Goal: Task Accomplishment & Management: Manage account settings

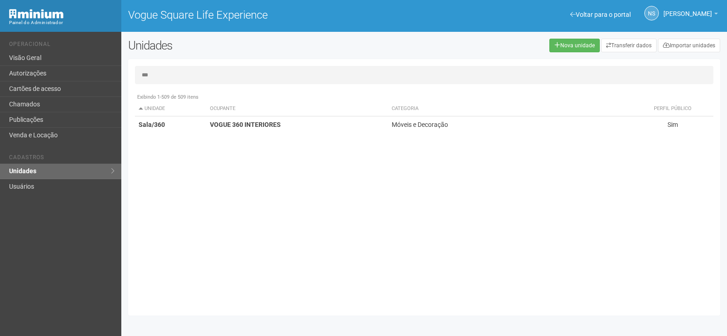
click at [64, 58] on link "Visão Geral" at bounding box center [60, 57] width 121 height 15
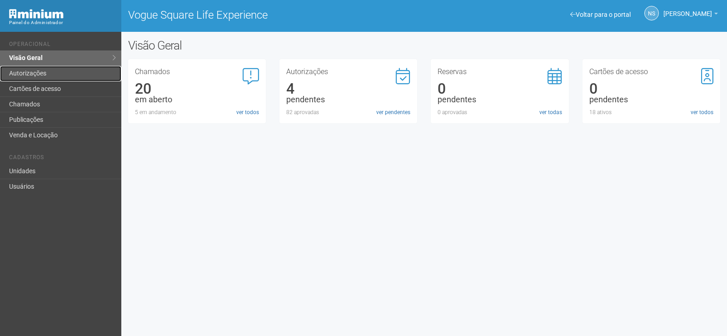
click at [60, 74] on link "Autorizações" at bounding box center [60, 73] width 121 height 15
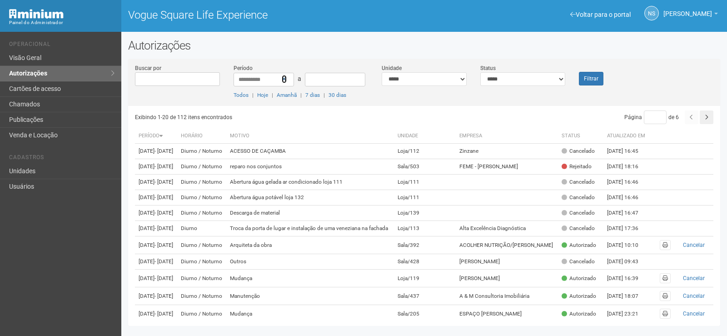
click at [285, 79] on icon at bounding box center [284, 79] width 5 height 6
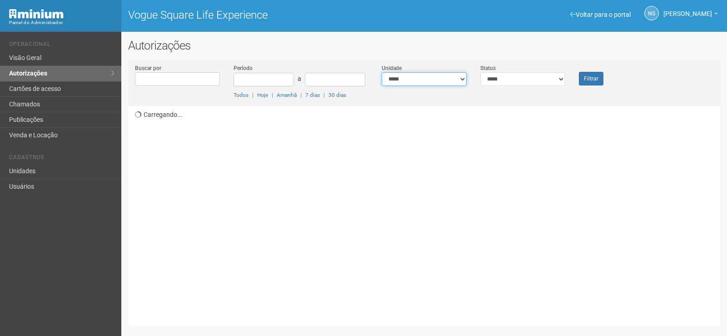
click at [447, 79] on select "**********" at bounding box center [423, 79] width 85 height 14
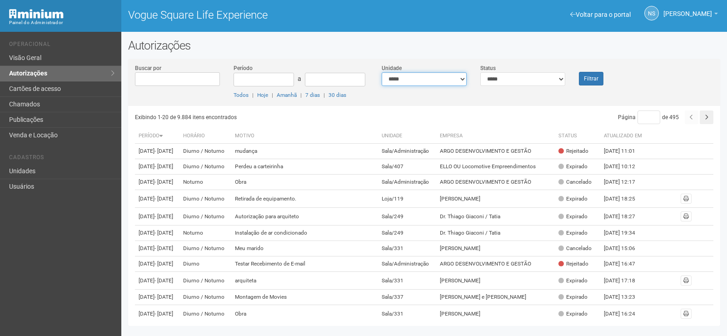
select select "**********"
click at [381, 72] on select "**********" at bounding box center [423, 79] width 85 height 14
drag, startPoint x: 547, startPoint y: 76, endPoint x: 542, endPoint y: 84, distance: 8.6
click at [547, 76] on select "**********" at bounding box center [522, 79] width 85 height 14
select select "*"
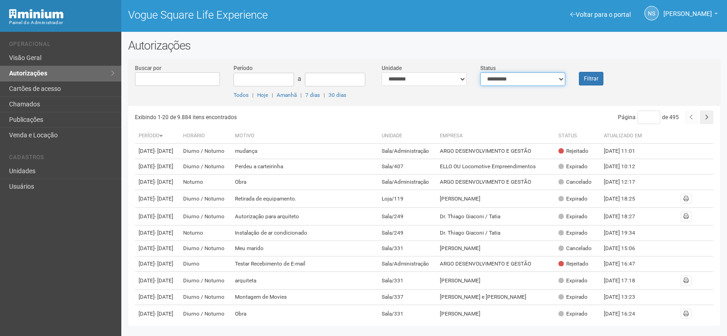
click at [480, 72] on select "**********" at bounding box center [522, 79] width 85 height 14
click at [599, 74] on button "Filtrar" at bounding box center [591, 79] width 25 height 14
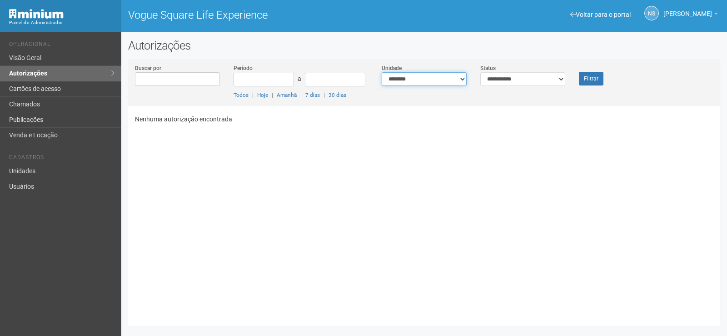
click at [424, 74] on select "**********" at bounding box center [423, 79] width 85 height 14
select select "**********"
click at [381, 72] on select "**********" at bounding box center [423, 79] width 85 height 14
click at [595, 77] on button "Filtrar" at bounding box center [591, 79] width 25 height 14
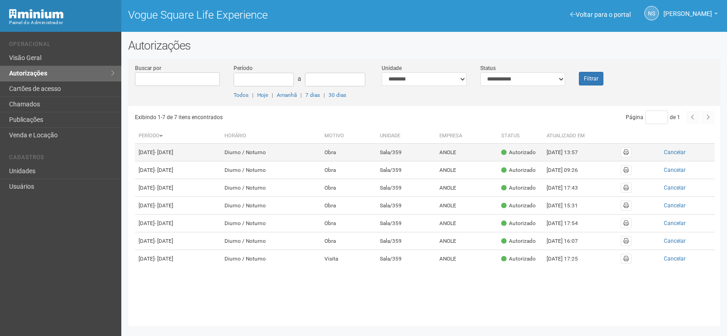
click at [402, 156] on td "Sala/359" at bounding box center [406, 152] width 60 height 18
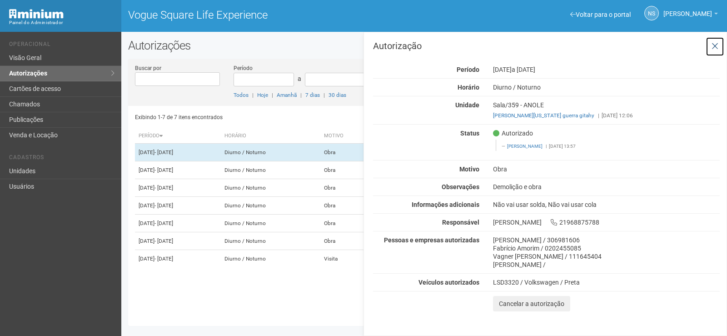
click at [711, 44] on icon at bounding box center [714, 46] width 7 height 9
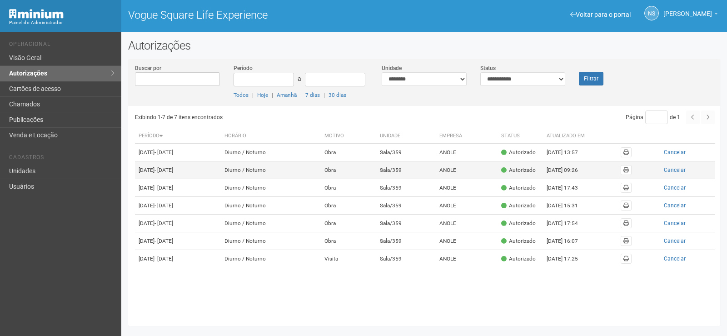
click at [426, 172] on td "Sala/359" at bounding box center [406, 170] width 60 height 18
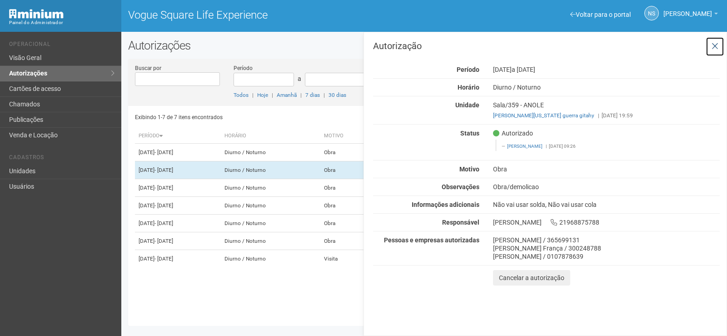
click at [714, 52] on button at bounding box center [714, 47] width 19 height 20
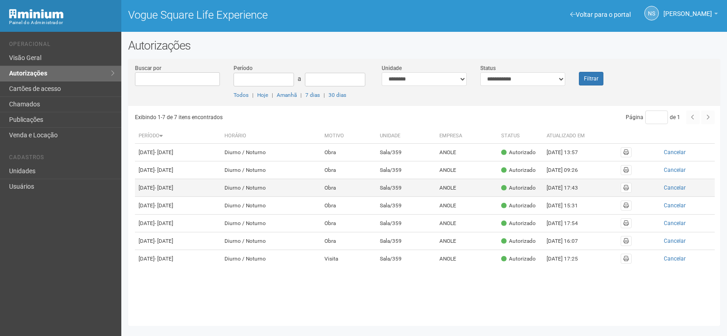
click at [421, 197] on td "Sala/359" at bounding box center [406, 188] width 60 height 18
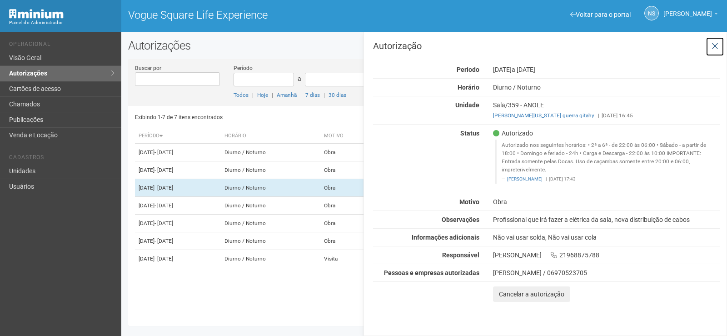
click at [717, 52] on button at bounding box center [714, 47] width 19 height 20
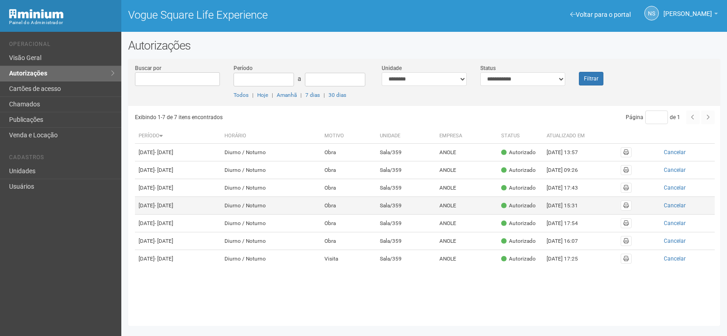
click at [373, 214] on td "Obra" at bounding box center [348, 206] width 55 height 18
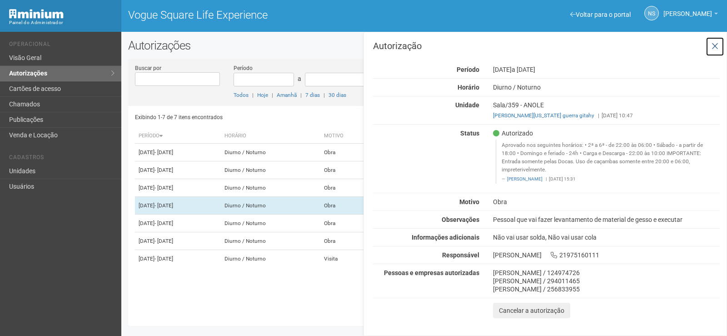
click at [713, 43] on icon at bounding box center [714, 46] width 7 height 9
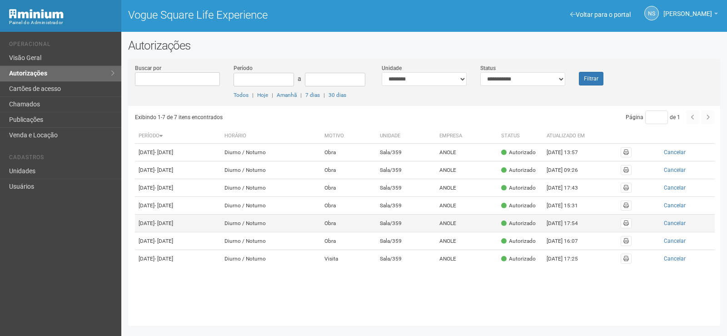
click at [473, 232] on td "ANOLE" at bounding box center [466, 223] width 62 height 18
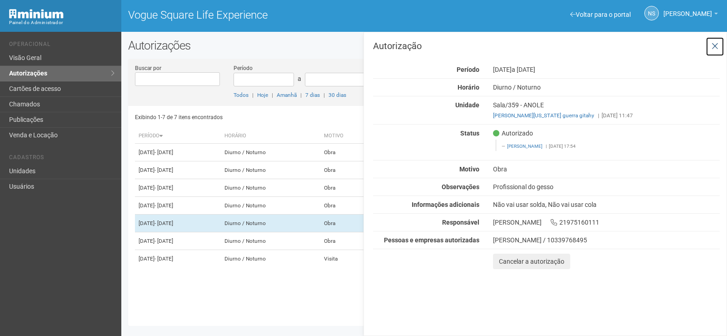
click at [714, 50] on icon at bounding box center [714, 46] width 7 height 9
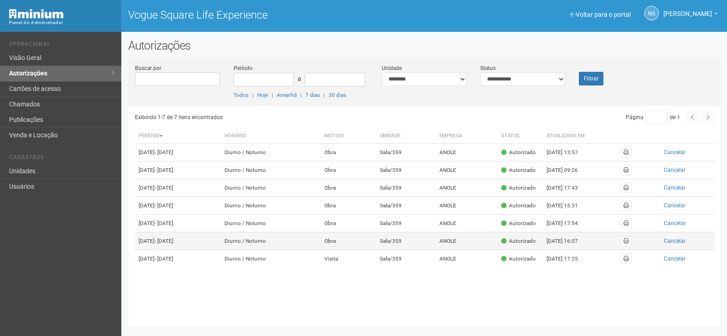
click at [436, 250] on td "Sala/359" at bounding box center [406, 241] width 60 height 18
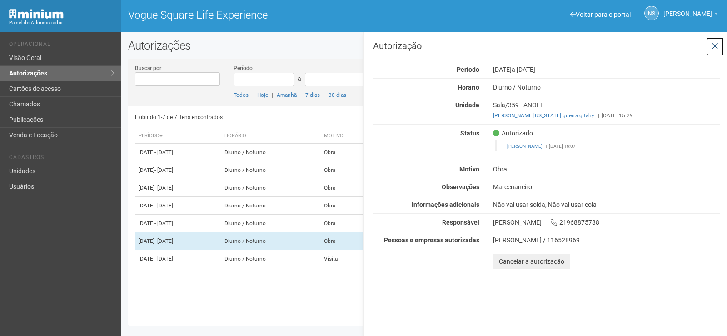
click at [712, 44] on icon at bounding box center [714, 46] width 7 height 9
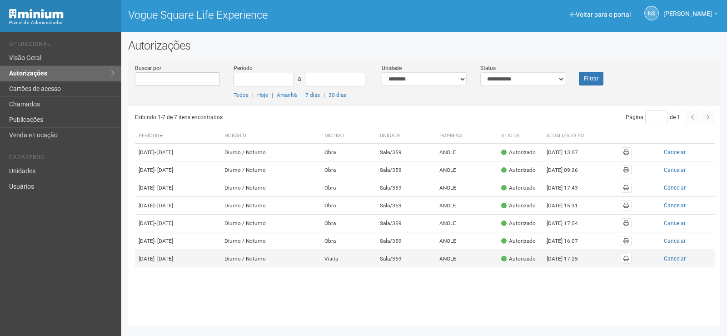
click at [376, 267] on td "Visita" at bounding box center [348, 259] width 55 height 18
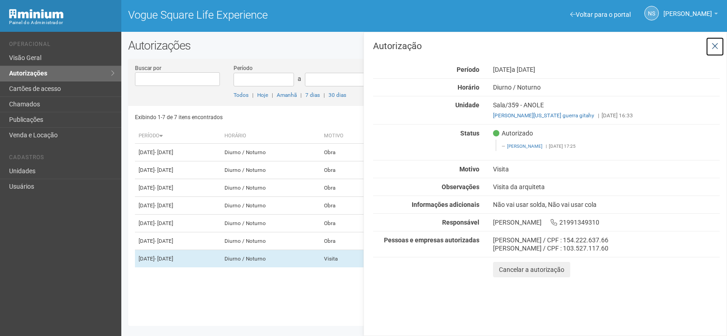
click at [709, 54] on button at bounding box center [714, 47] width 19 height 20
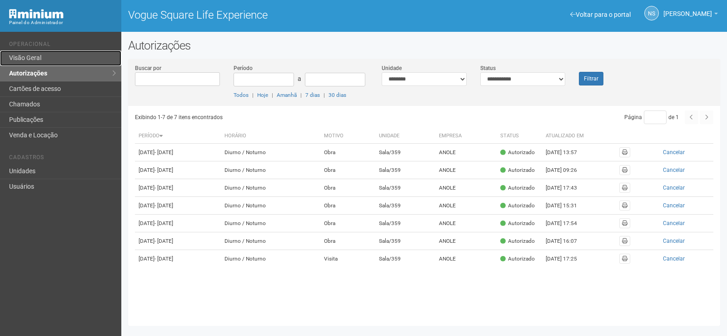
click at [74, 60] on link "Visão Geral" at bounding box center [60, 57] width 121 height 15
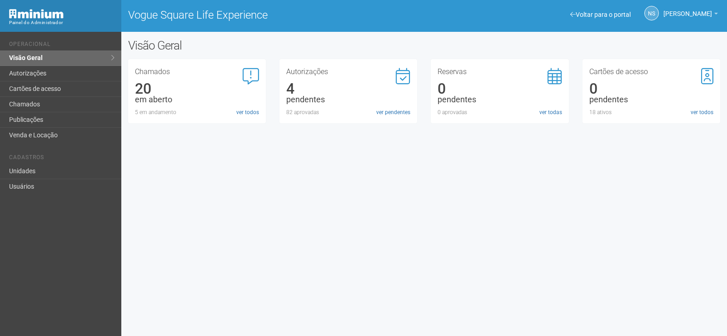
click at [385, 106] on div "Autorizações 4 pendentes 82 aprovadas ver pendentes" at bounding box center [348, 92] width 124 height 48
click at [387, 112] on link "ver pendentes" at bounding box center [393, 112] width 34 height 8
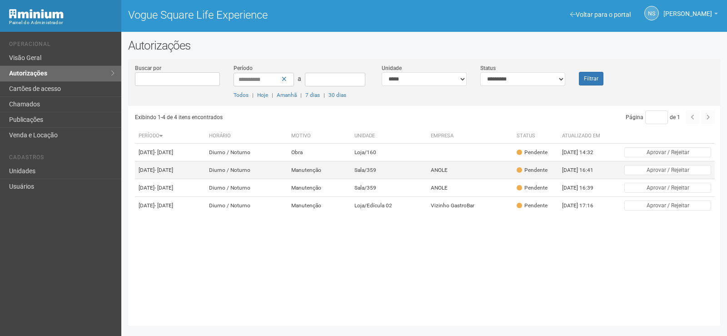
click at [423, 179] on td "Sala/359" at bounding box center [389, 170] width 76 height 18
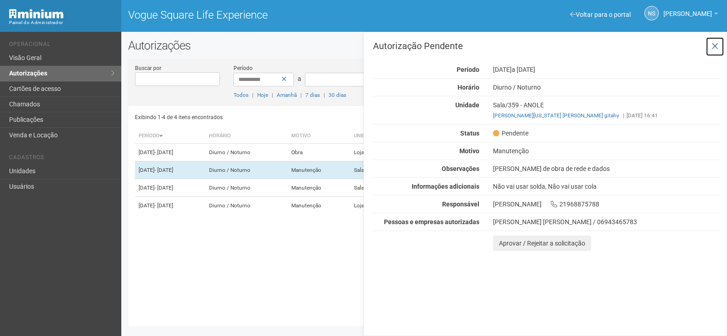
click at [714, 42] on icon at bounding box center [714, 46] width 7 height 9
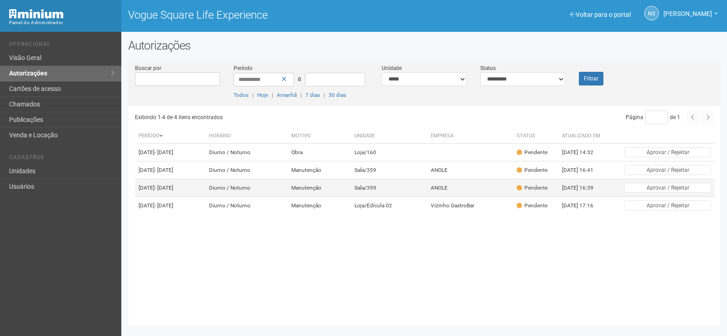
click at [287, 197] on td "Diurno / Noturno" at bounding box center [246, 188] width 82 height 18
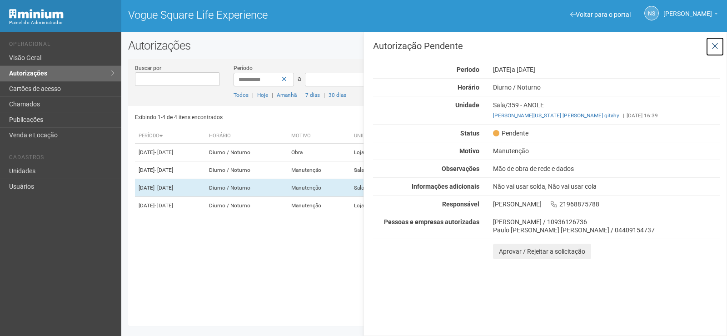
click at [710, 48] on button at bounding box center [714, 47] width 19 height 20
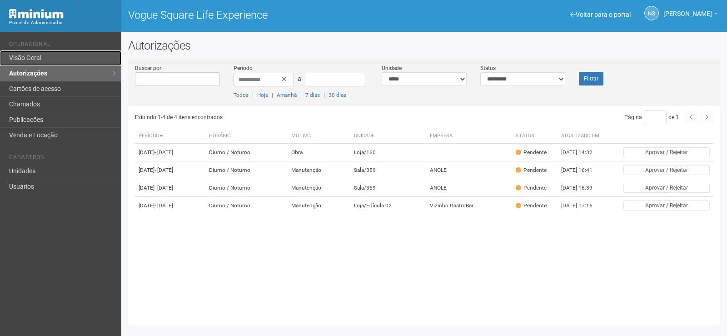
click at [40, 63] on link "Visão Geral" at bounding box center [60, 57] width 121 height 15
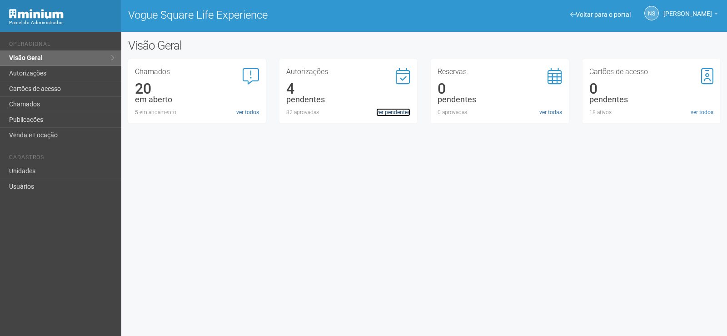
click at [404, 112] on link "ver pendentes" at bounding box center [393, 112] width 34 height 8
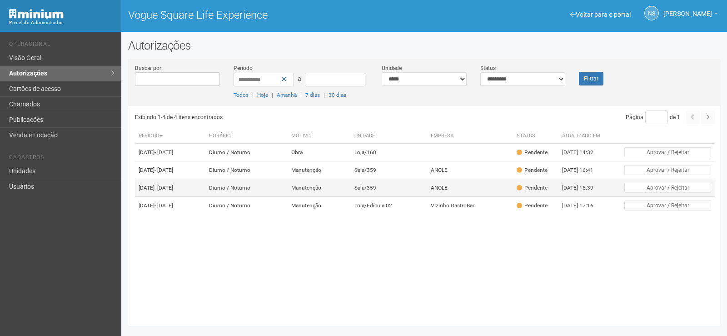
click at [427, 197] on td "Sala/359" at bounding box center [389, 188] width 76 height 18
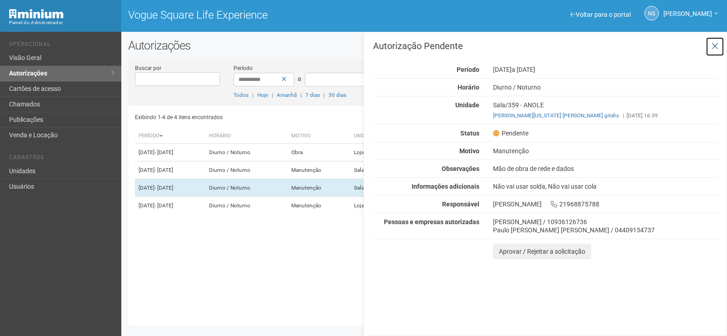
click at [713, 45] on icon at bounding box center [714, 46] width 7 height 9
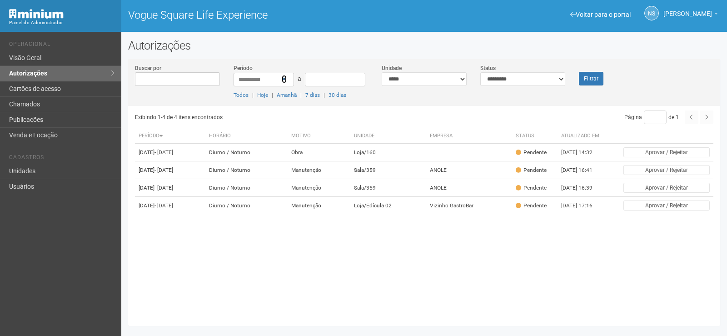
click at [285, 79] on icon at bounding box center [284, 79] width 5 height 6
click at [501, 79] on select "**********" at bounding box center [522, 79] width 85 height 14
click at [480, 39] on h2 "Autorizações" at bounding box center [424, 46] width 592 height 14
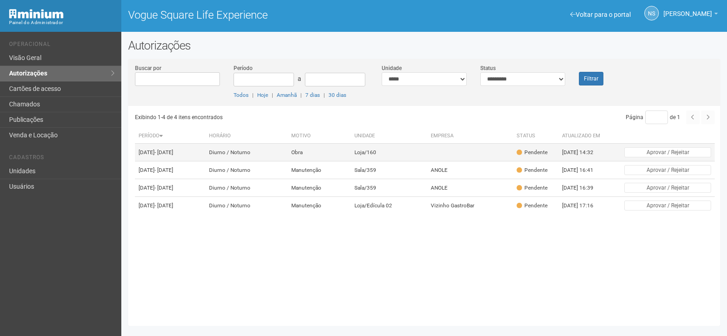
click at [470, 149] on td at bounding box center [470, 152] width 86 height 18
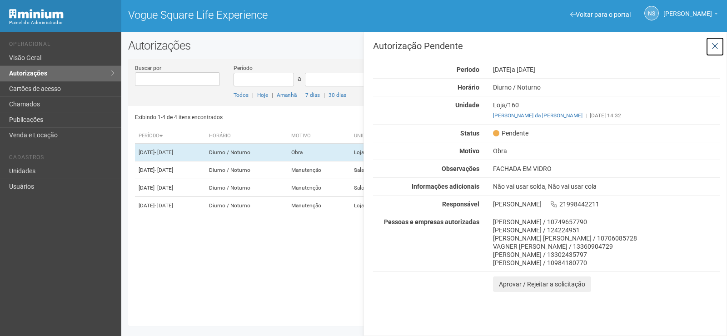
click at [713, 45] on icon at bounding box center [714, 46] width 7 height 9
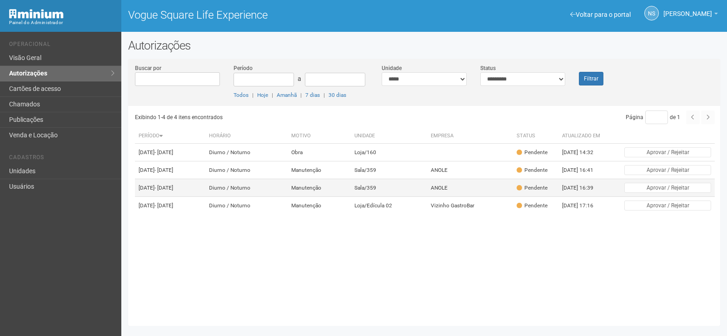
click at [413, 197] on td "Sala/359" at bounding box center [389, 188] width 76 height 18
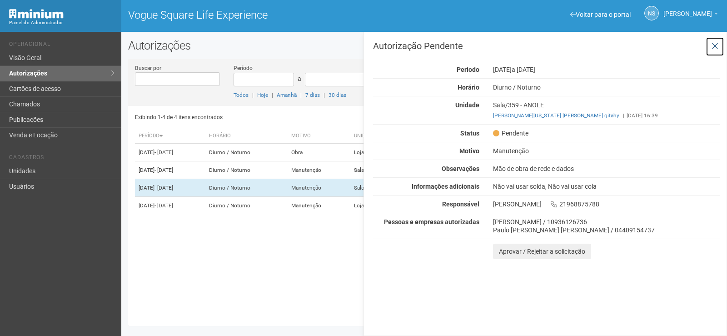
click at [716, 43] on icon at bounding box center [714, 46] width 7 height 9
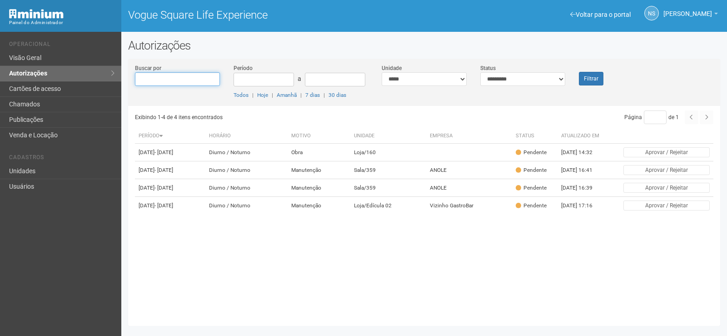
click at [168, 77] on input "Buscar por" at bounding box center [177, 79] width 85 height 14
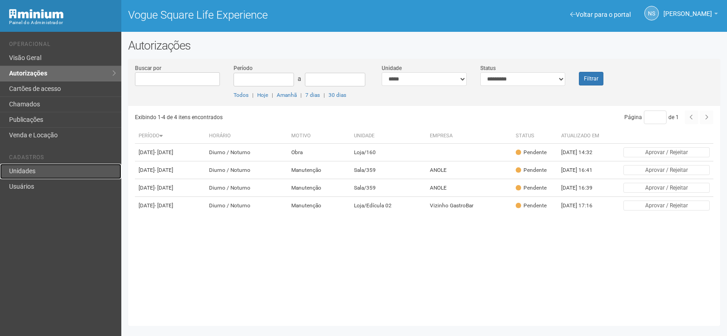
click at [39, 173] on link "Unidades" at bounding box center [60, 170] width 121 height 15
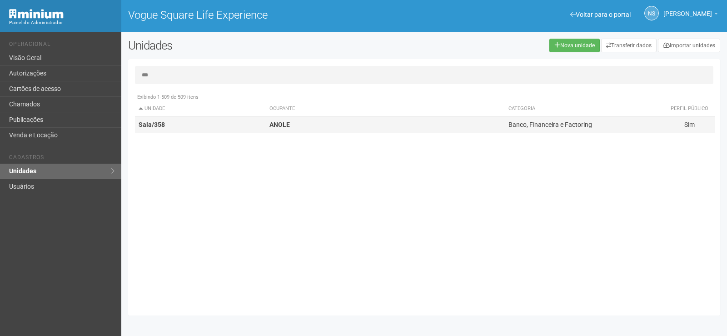
click at [247, 123] on td "Sala/358" at bounding box center [200, 124] width 131 height 17
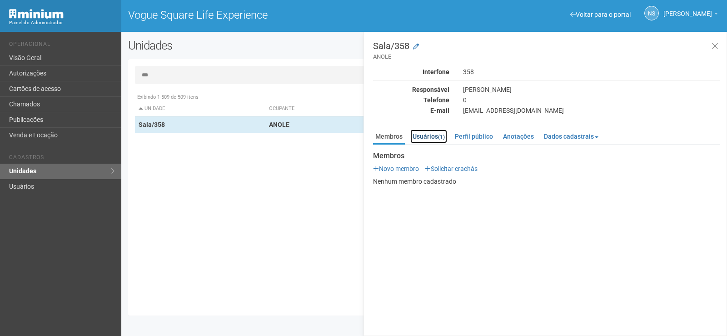
click at [430, 132] on link "Usuários (1)" at bounding box center [428, 136] width 37 height 14
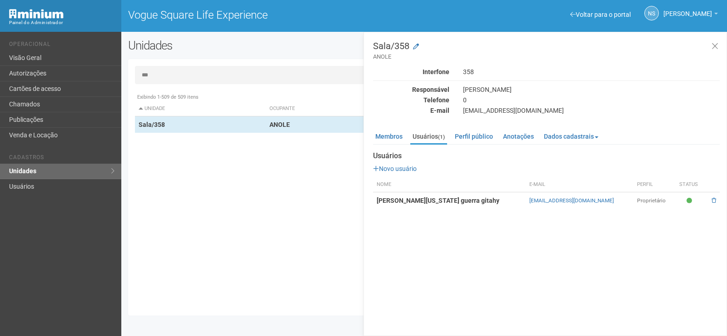
click at [325, 203] on div "Exibindo 1-509 de 509 itens Unidade Ocupante Categoria Perfil público Loja/101 …" at bounding box center [427, 199] width 585 height 220
drag, startPoint x: 720, startPoint y: 46, endPoint x: 598, endPoint y: 36, distance: 122.6
click at [720, 46] on button at bounding box center [714, 47] width 19 height 20
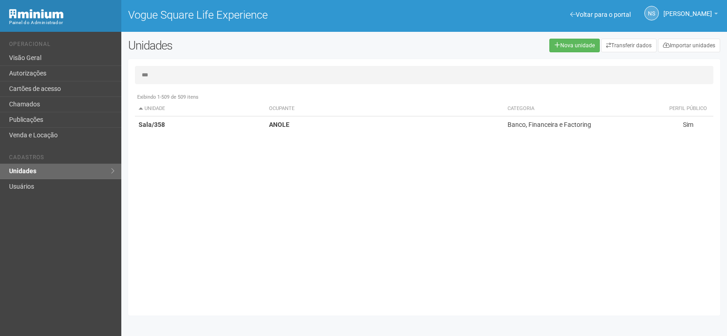
click at [270, 83] on input "***" at bounding box center [424, 75] width 578 height 18
click at [308, 144] on div "Exibindo 1-509 de 509 itens Unidade Ocupante Categoria Perfil público Loja/101 …" at bounding box center [427, 199] width 585 height 220
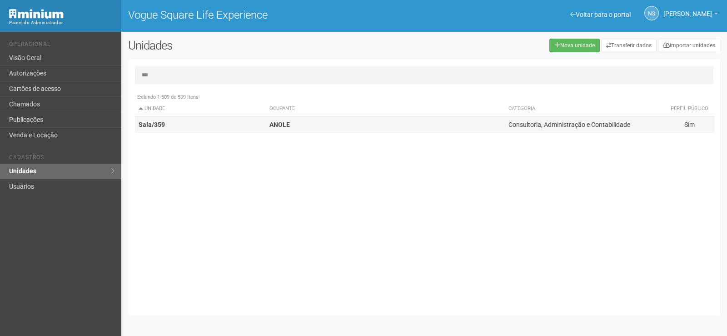
click at [307, 121] on td "ANOLE" at bounding box center [385, 124] width 239 height 17
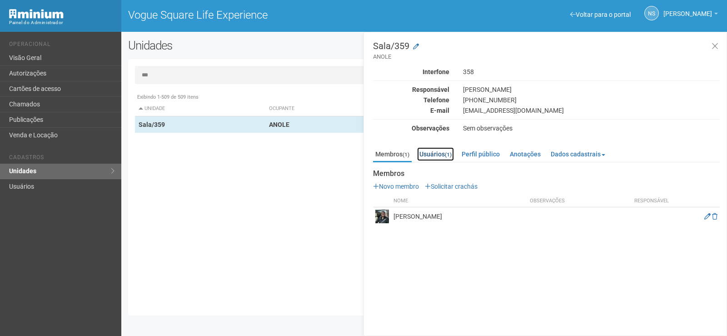
click at [439, 151] on link "Usuários (1)" at bounding box center [435, 154] width 37 height 14
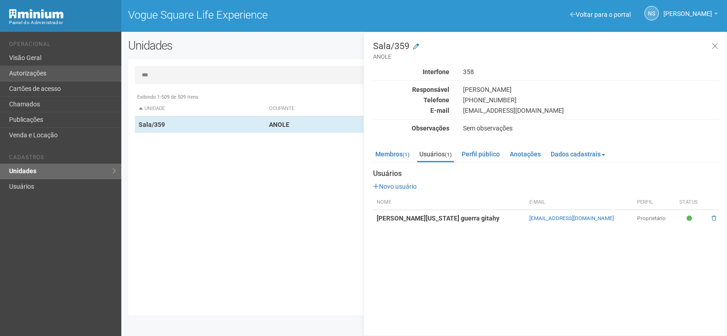
drag, startPoint x: 188, startPoint y: 75, endPoint x: 99, endPoint y: 75, distance: 89.0
click at [100, 75] on div "Voltar para o portal Operacional Visão Geral Autorizações Cartões de acesso Cha…" at bounding box center [363, 184] width 727 height 304
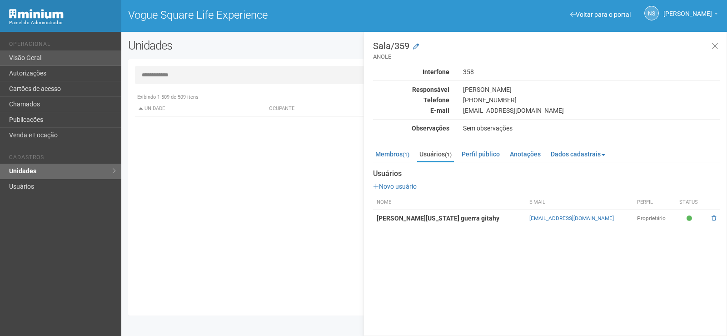
type input "**********"
click at [50, 59] on link "Visão Geral" at bounding box center [60, 57] width 121 height 15
